Goal: Task Accomplishment & Management: Use online tool/utility

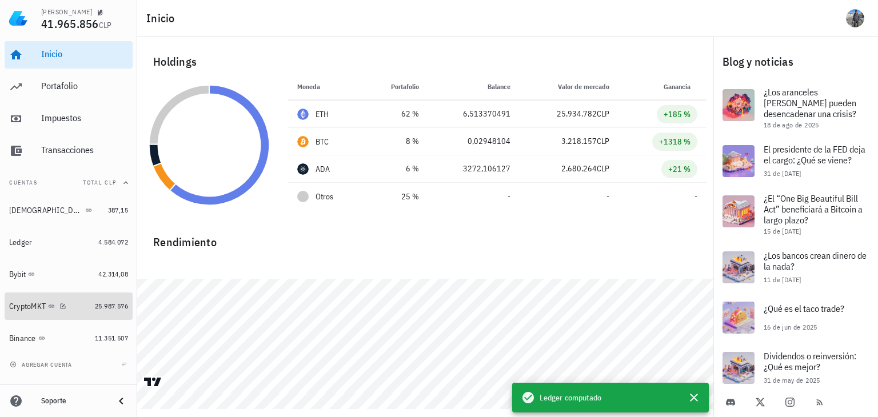
click at [23, 304] on div "CryptoMKT" at bounding box center [27, 307] width 37 height 10
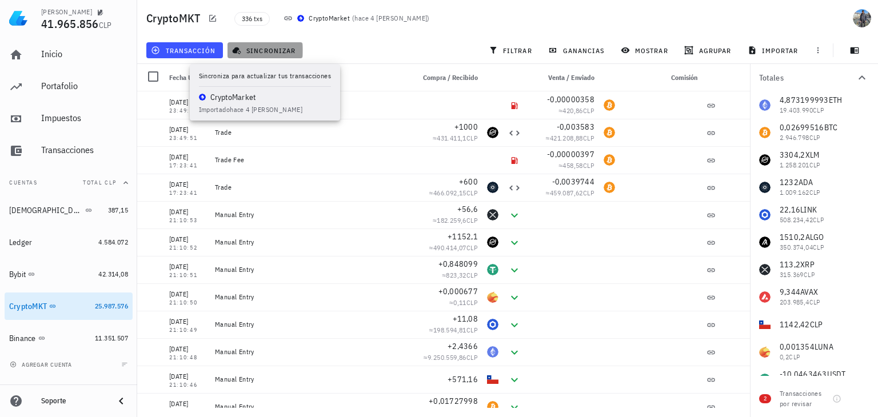
click at [284, 49] on span "sincronizar" at bounding box center [264, 50] width 61 height 9
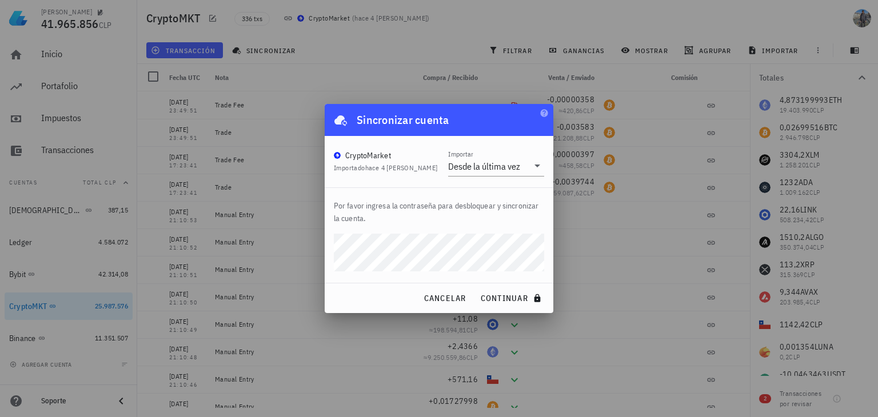
click at [476, 288] on button "continuar" at bounding box center [512, 298] width 73 height 21
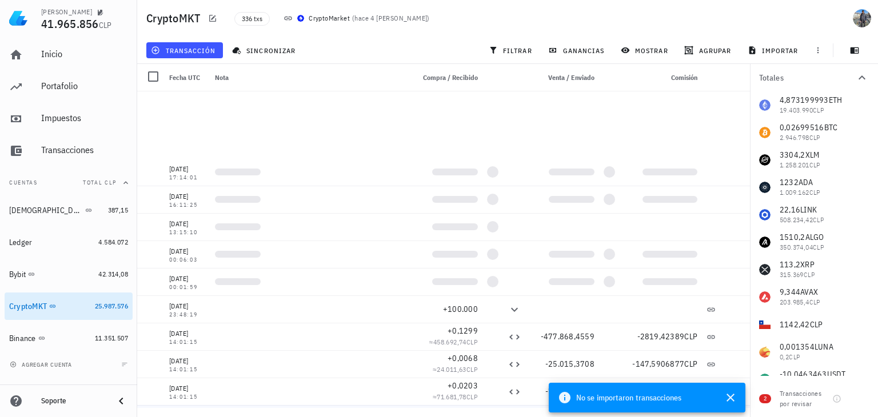
scroll to position [1082, 0]
